Goal: Task Accomplishment & Management: Manage account settings

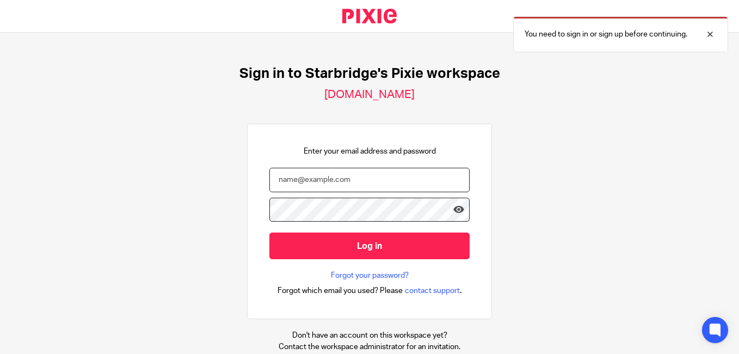
click at [355, 187] on input "email" at bounding box center [369, 180] width 200 height 24
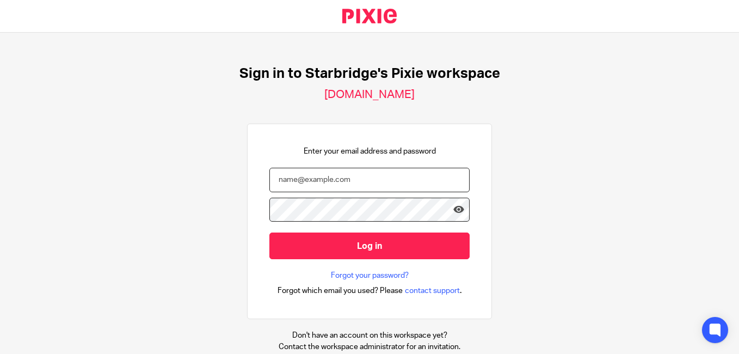
click at [339, 179] on input "email" at bounding box center [369, 180] width 200 height 24
paste input "[EMAIL_ADDRESS][DOMAIN_NAME]"
type input "[EMAIL_ADDRESS][DOMAIN_NAME]"
click at [269, 232] on input "Log in" at bounding box center [369, 245] width 200 height 27
